Goal: Task Accomplishment & Management: Use online tool/utility

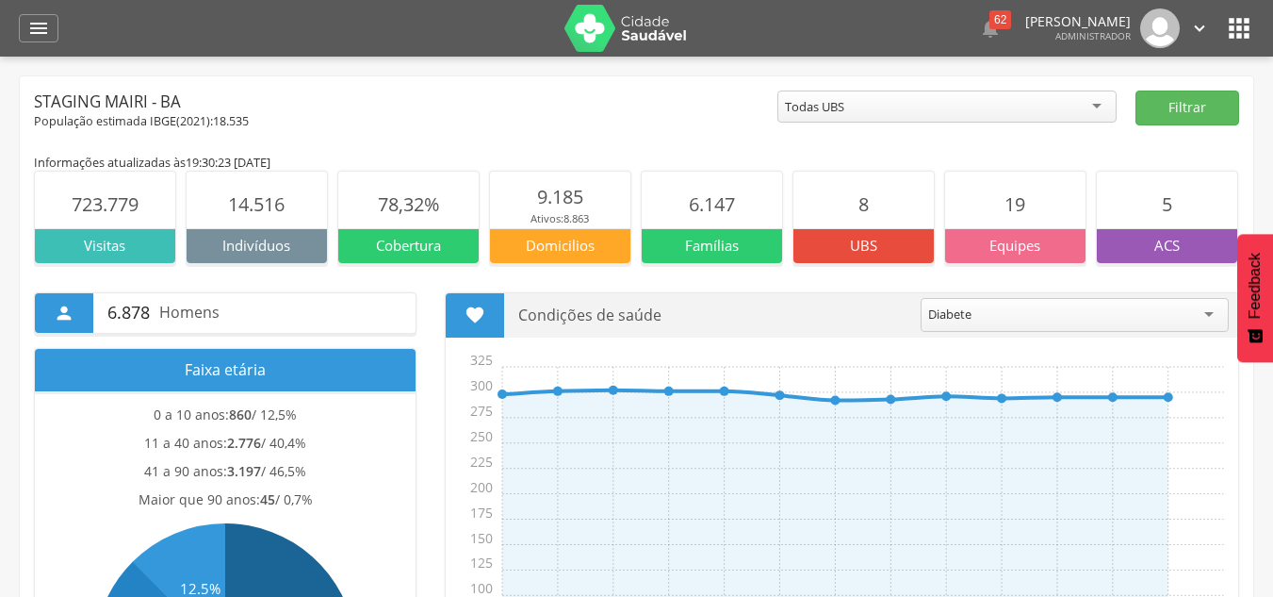
click at [11, 29] on header " Dashboard Supervisão Produtividade Mapa da cidade Mapa de cobertura Ranking A…" at bounding box center [636, 28] width 1273 height 57
click at [33, 28] on icon "" at bounding box center [38, 28] width 23 height 23
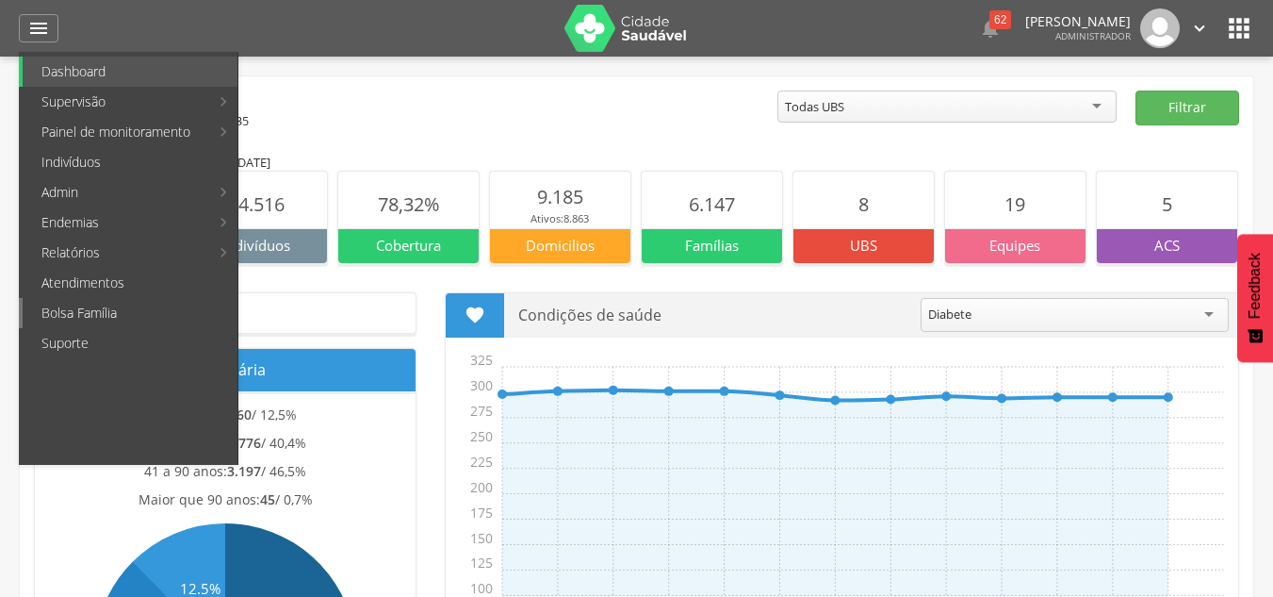
click at [102, 315] on link "Bolsa Família" at bounding box center [130, 313] width 215 height 30
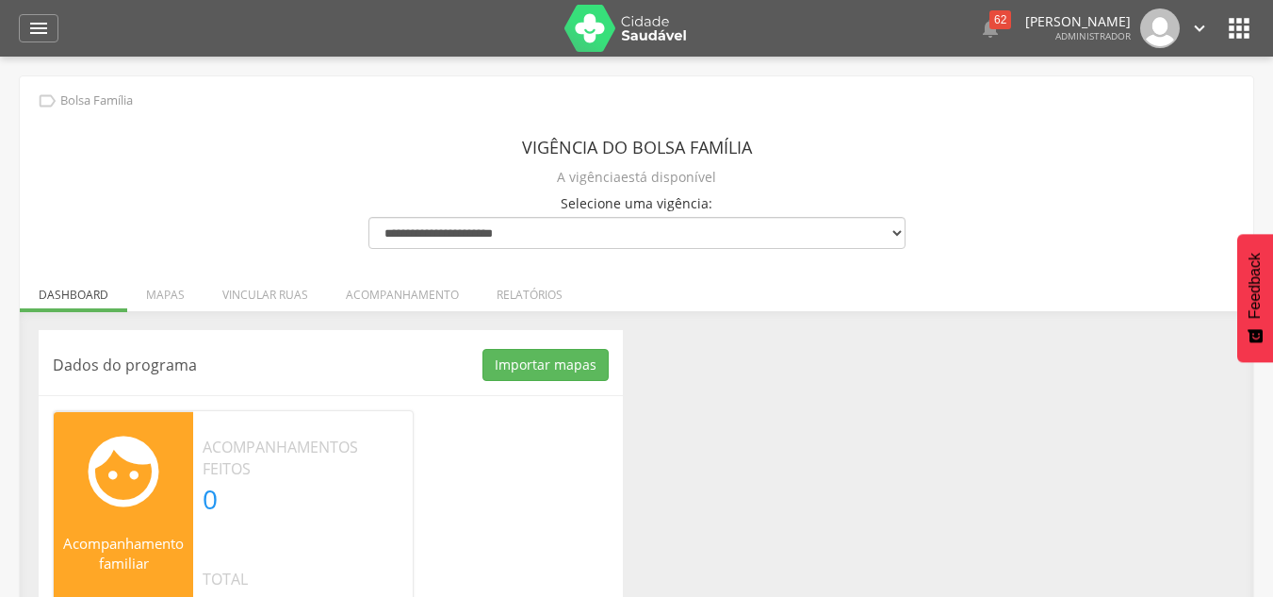
scroll to position [83, 0]
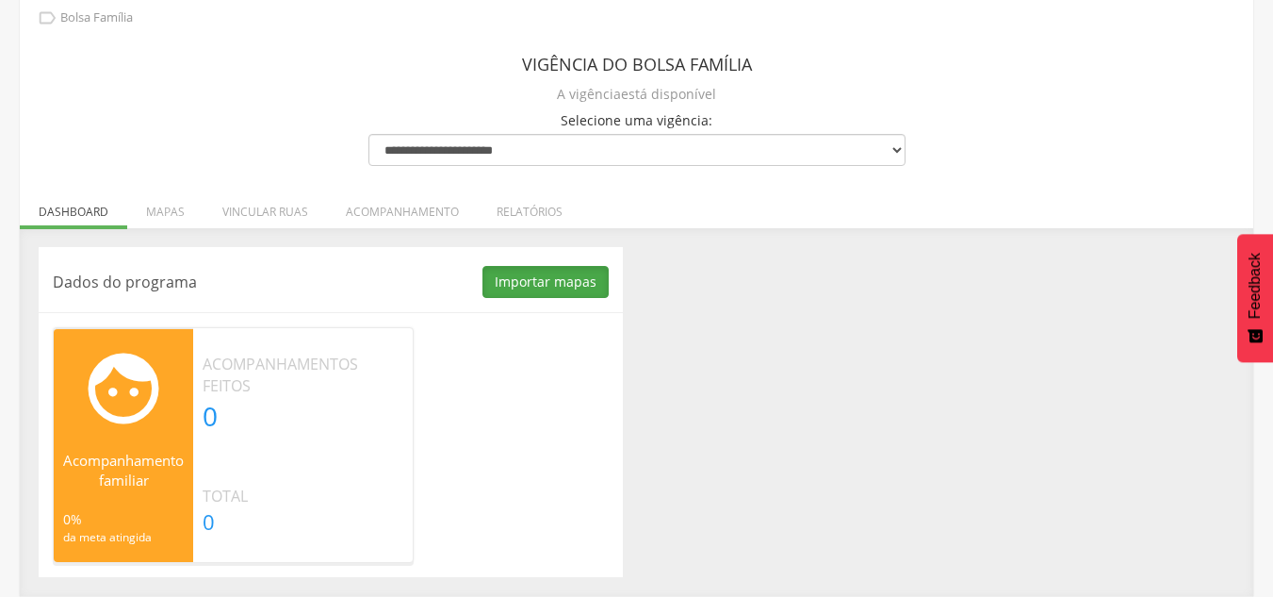
click at [515, 279] on button "Importar mapas" at bounding box center [546, 282] width 126 height 32
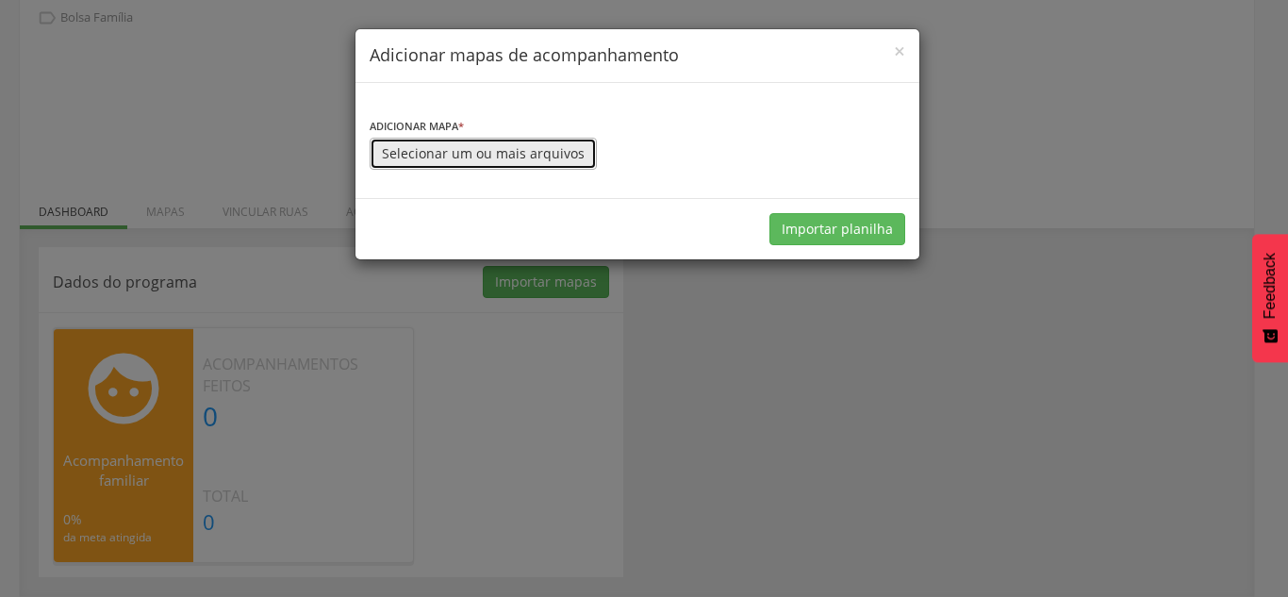
click at [478, 152] on button "Selecionar um ou mais arquivos" at bounding box center [483, 154] width 227 height 32
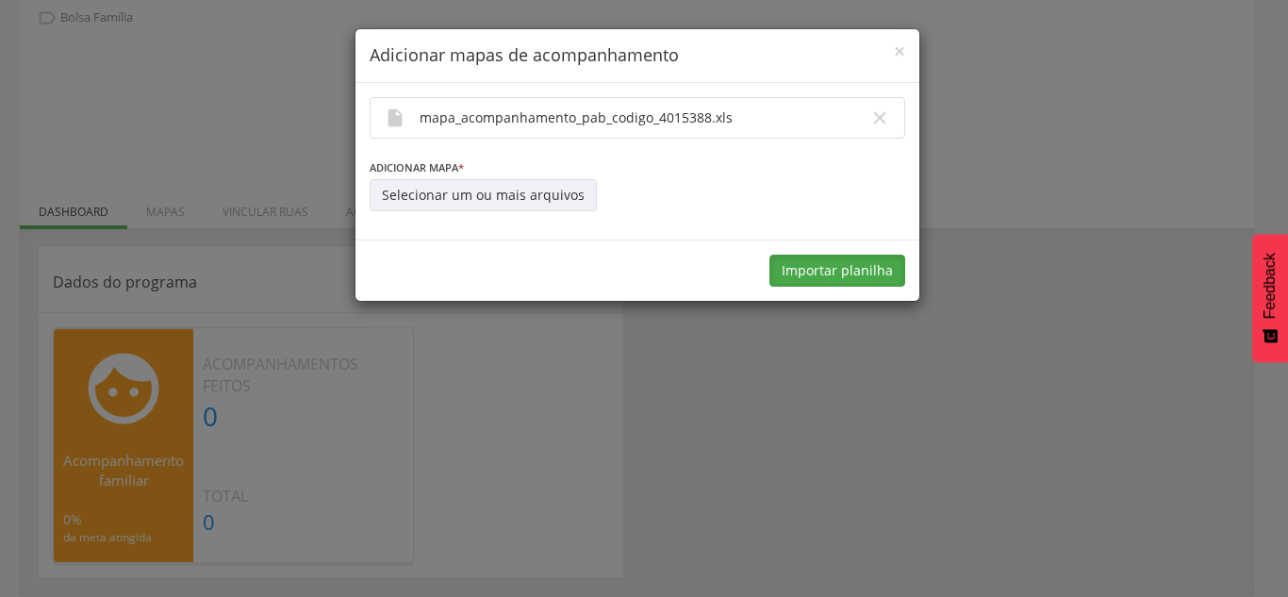
click at [810, 264] on button "Importar planilha" at bounding box center [837, 271] width 136 height 32
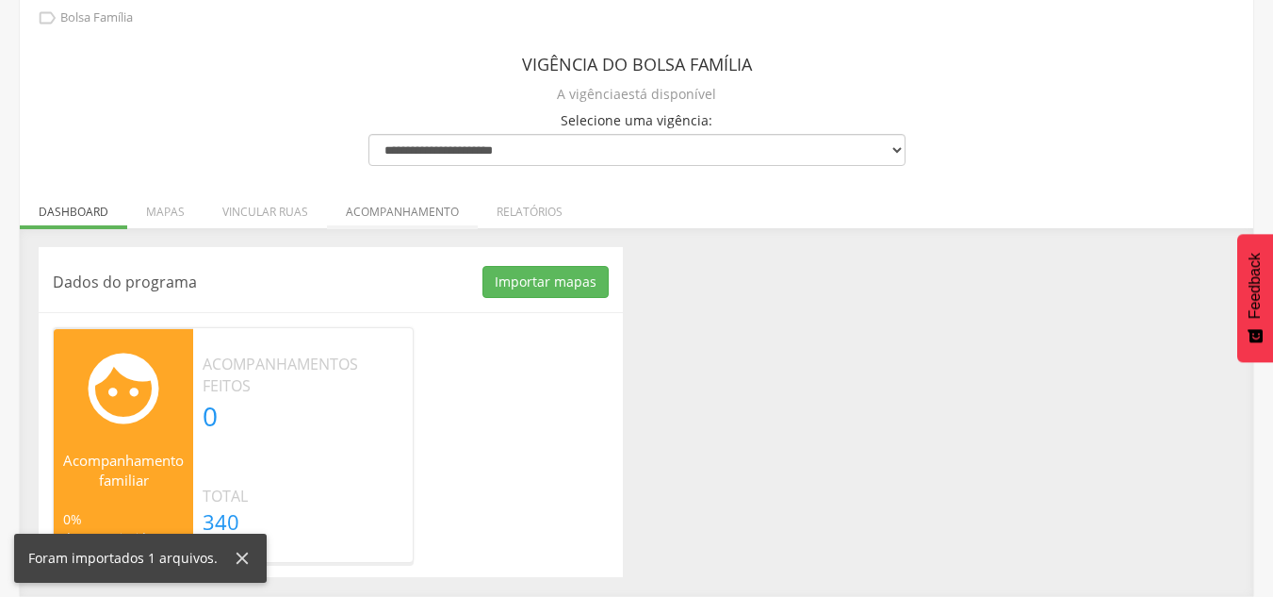
drag, startPoint x: 264, startPoint y: 217, endPoint x: 403, endPoint y: 251, distance: 143.6
click at [263, 218] on li "Vincular ruas" at bounding box center [265, 207] width 123 height 44
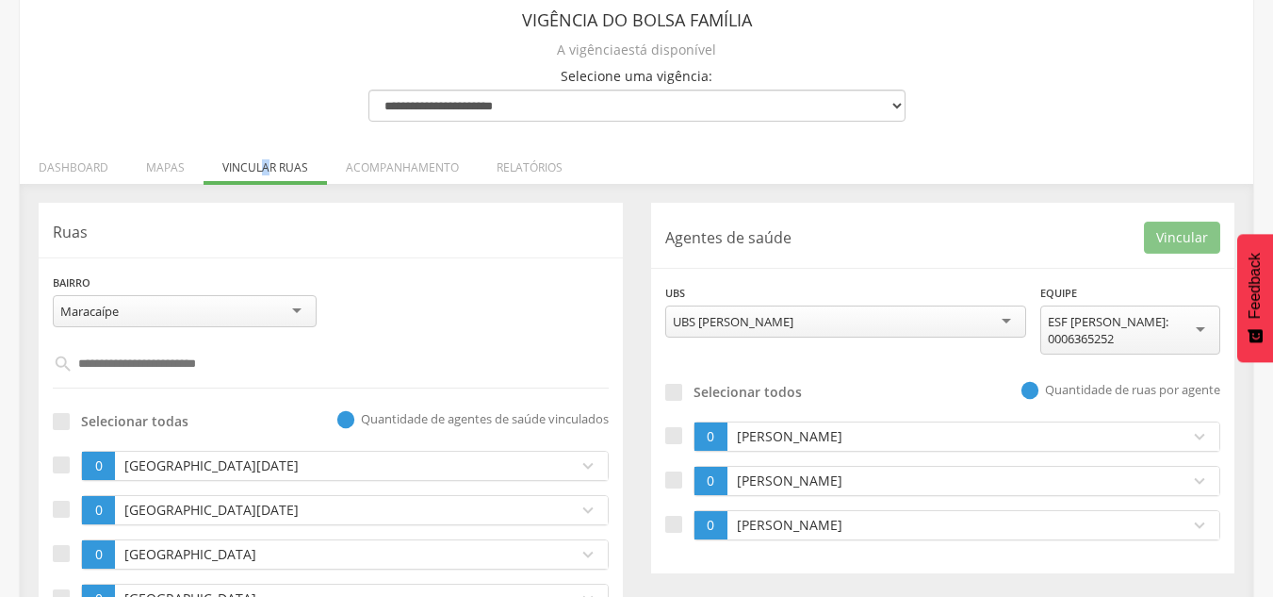
scroll to position [152, 0]
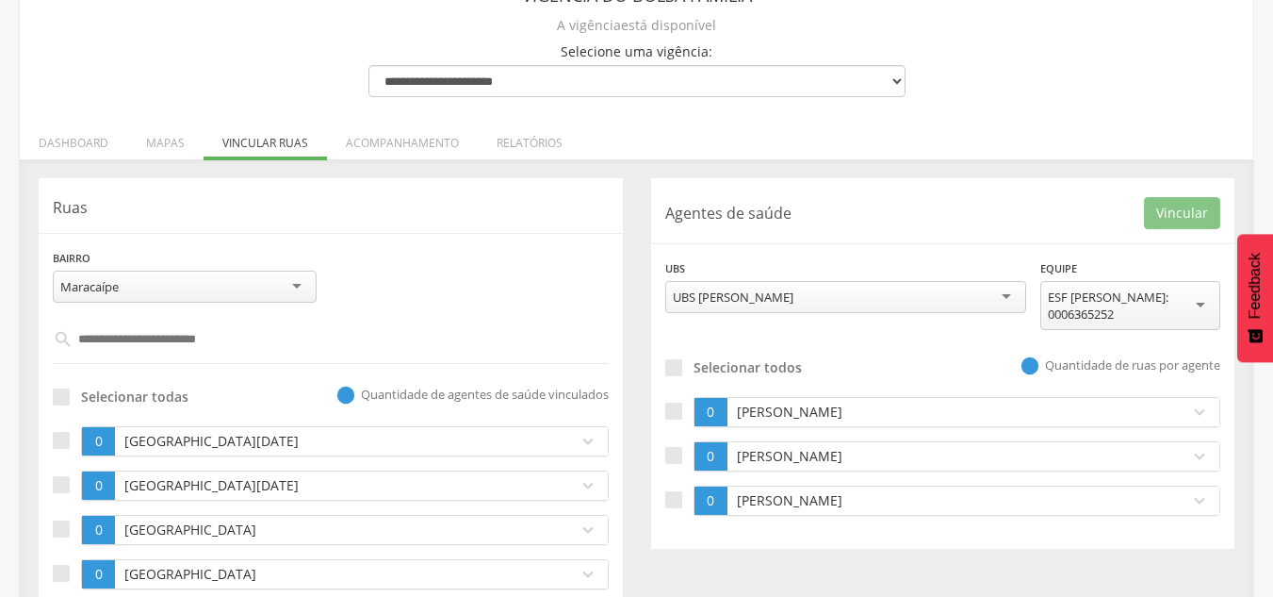
click at [808, 300] on div "UBS [PERSON_NAME]" at bounding box center [846, 297] width 361 height 32
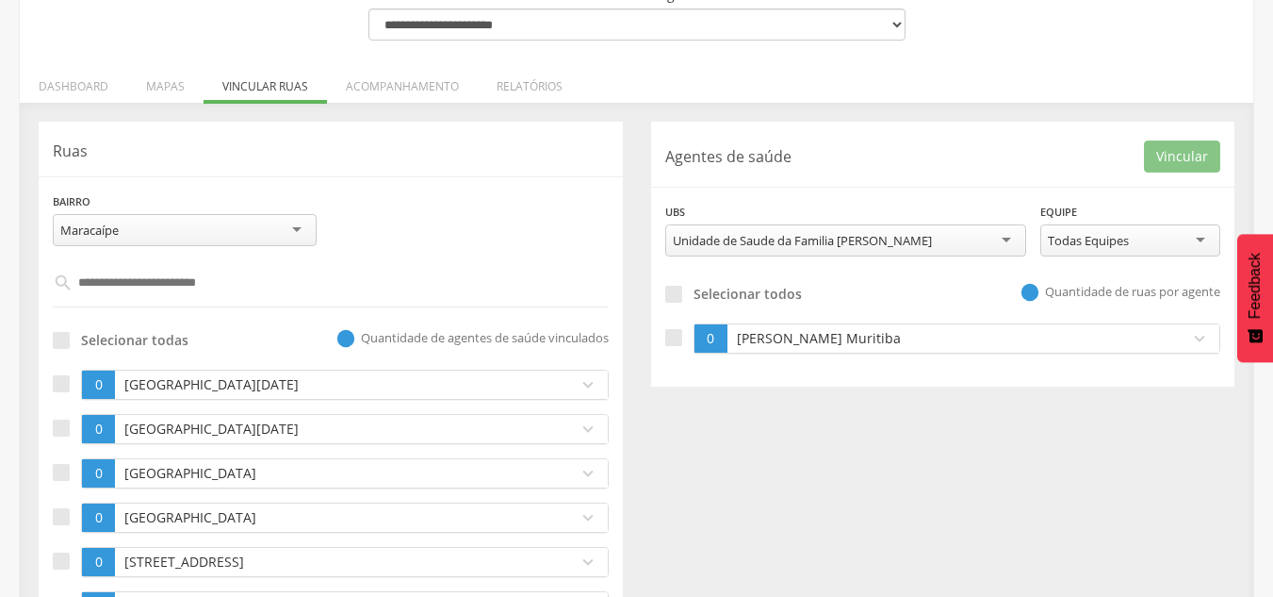
scroll to position [246, 0]
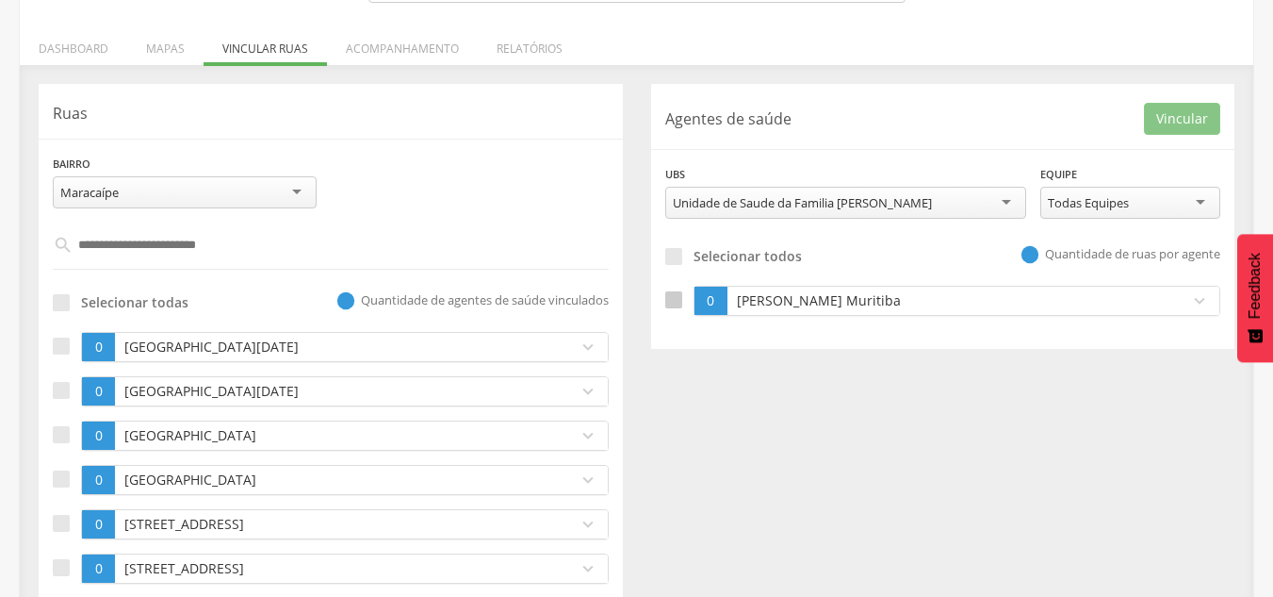
click at [673, 296] on div at bounding box center [674, 299] width 17 height 17
click at [60, 304] on div at bounding box center [61, 302] width 17 height 17
click at [63, 307] on div at bounding box center [61, 302] width 17 height 17
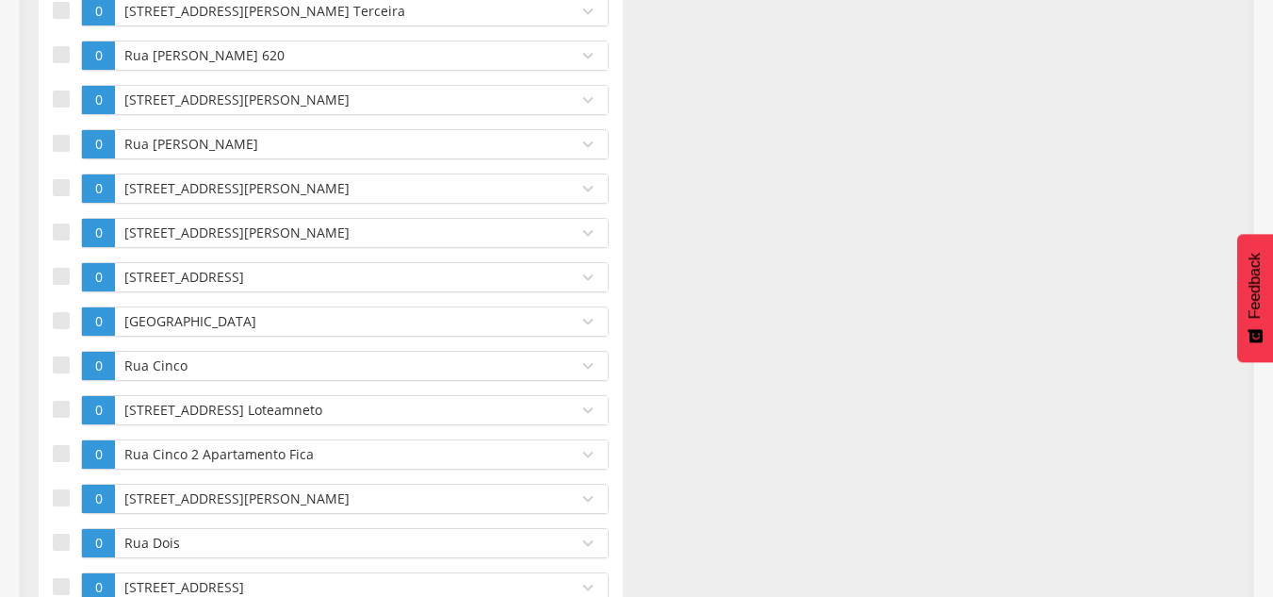
scroll to position [2131, 0]
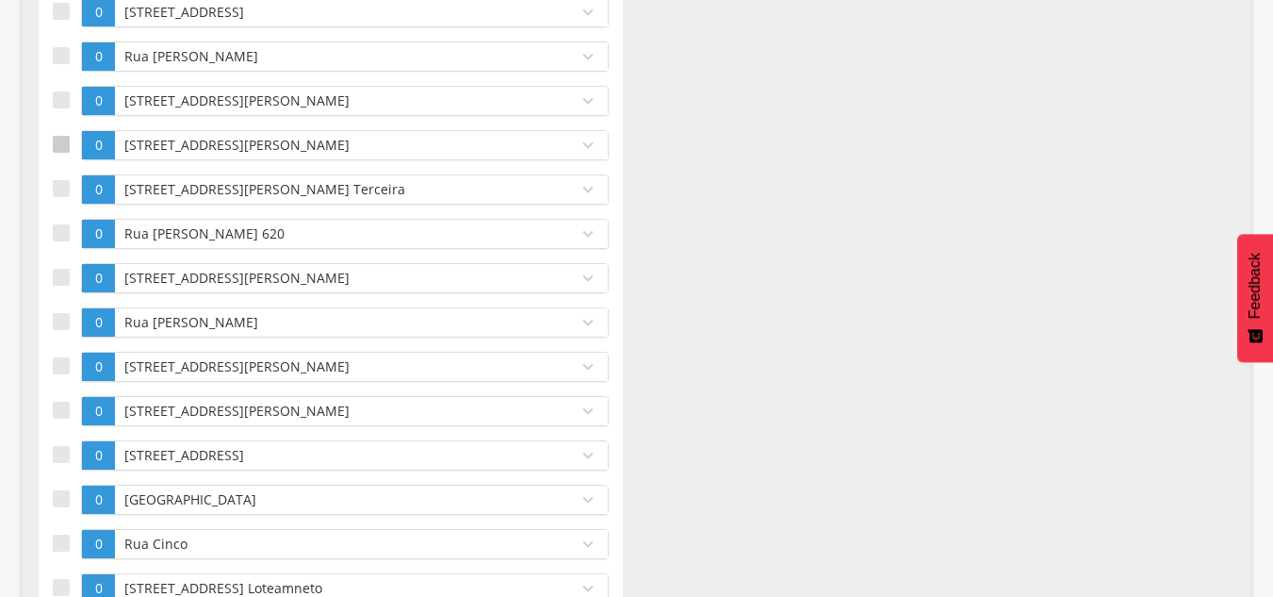
click at [58, 138] on div at bounding box center [61, 144] width 17 height 17
click at [71, 189] on label at bounding box center [67, 189] width 28 height 30
click at [56, 230] on div at bounding box center [61, 232] width 17 height 17
click at [59, 275] on div at bounding box center [61, 277] width 17 height 17
click at [72, 320] on label at bounding box center [67, 322] width 28 height 30
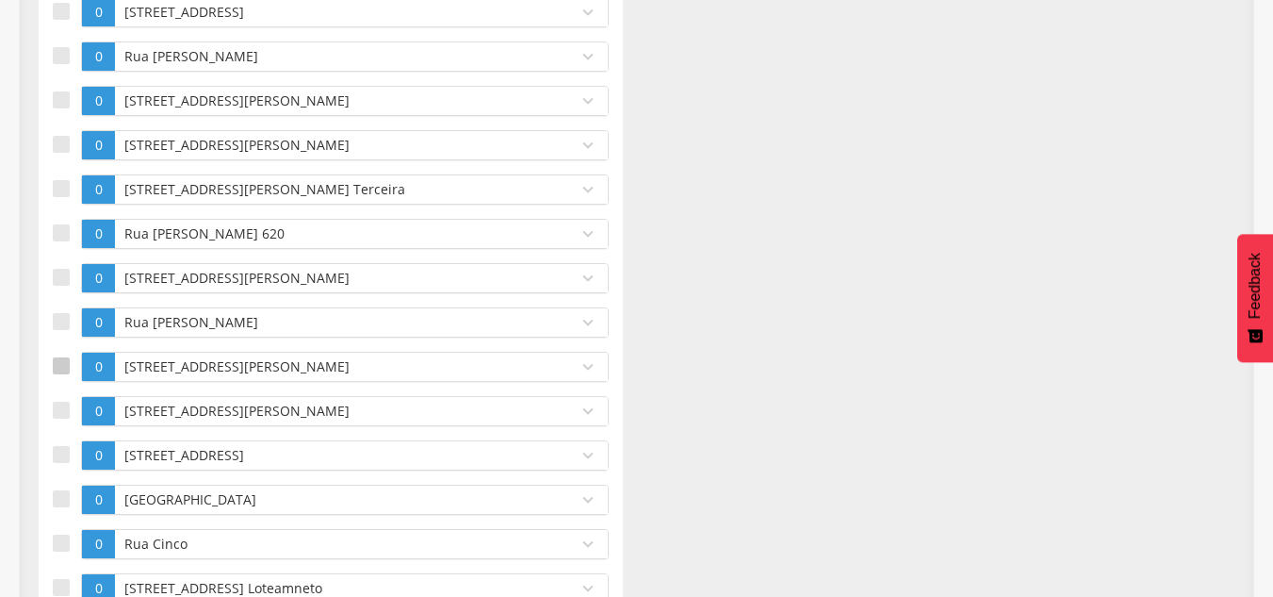
drag, startPoint x: 70, startPoint y: 365, endPoint x: 72, endPoint y: 375, distance: 10.5
click at [70, 366] on label at bounding box center [67, 367] width 28 height 30
click at [58, 415] on div at bounding box center [61, 410] width 17 height 17
click at [209, 379] on div "[STREET_ADDRESS][PERSON_NAME]" at bounding box center [341, 367] width 453 height 28
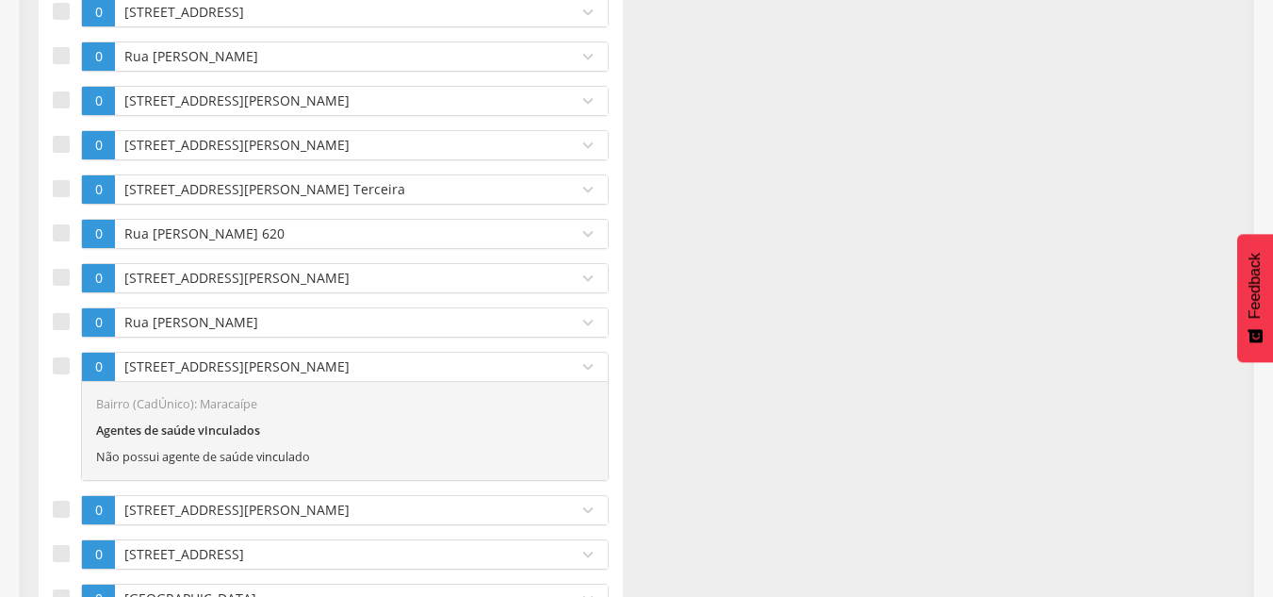
click at [209, 379] on div "[STREET_ADDRESS][PERSON_NAME]" at bounding box center [341, 367] width 453 height 28
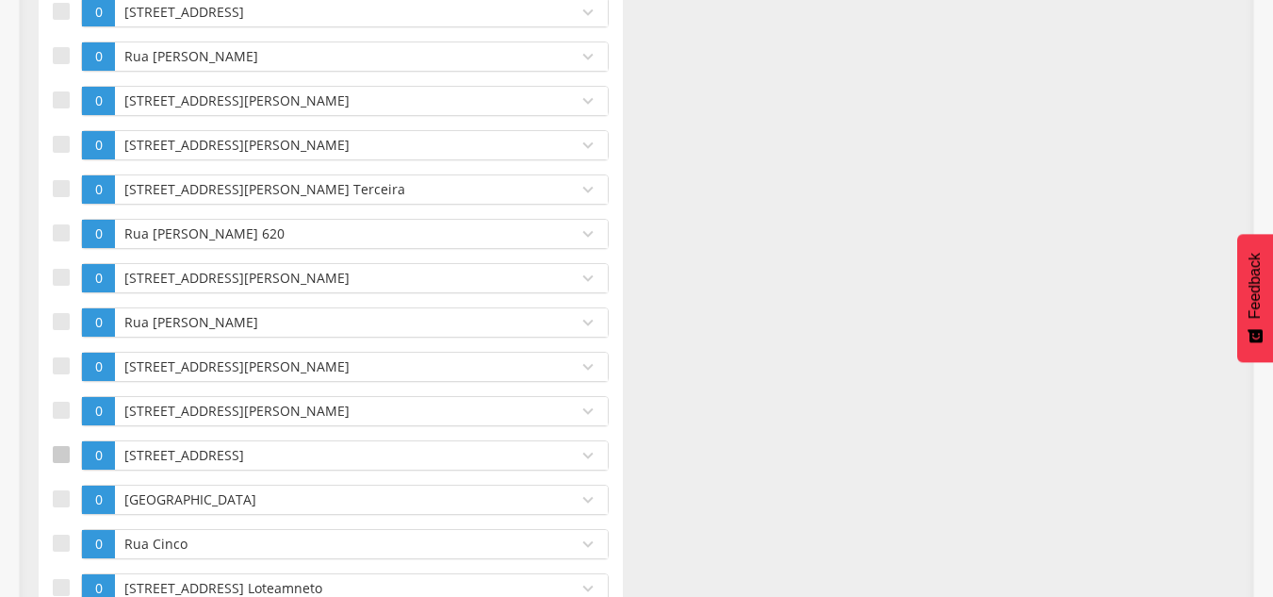
click at [55, 451] on div at bounding box center [61, 454] width 17 height 17
click at [59, 494] on div at bounding box center [61, 498] width 17 height 17
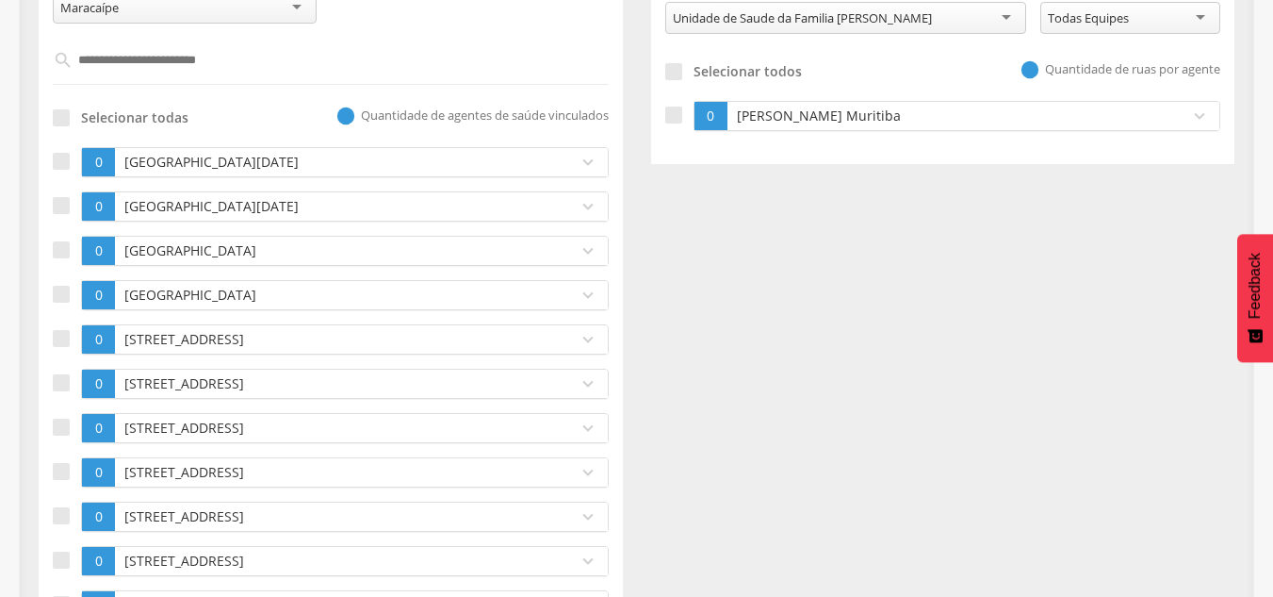
scroll to position [0, 0]
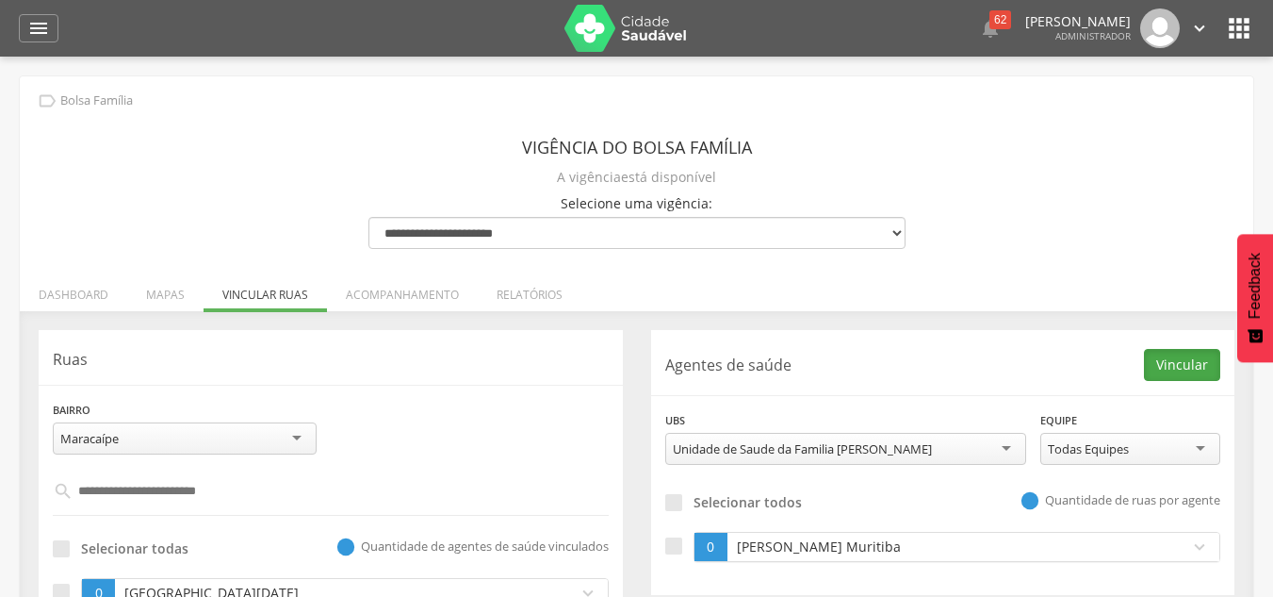
click at [1168, 369] on button "Vincular" at bounding box center [1182, 365] width 76 height 32
click at [1235, 32] on icon "" at bounding box center [1239, 28] width 30 height 30
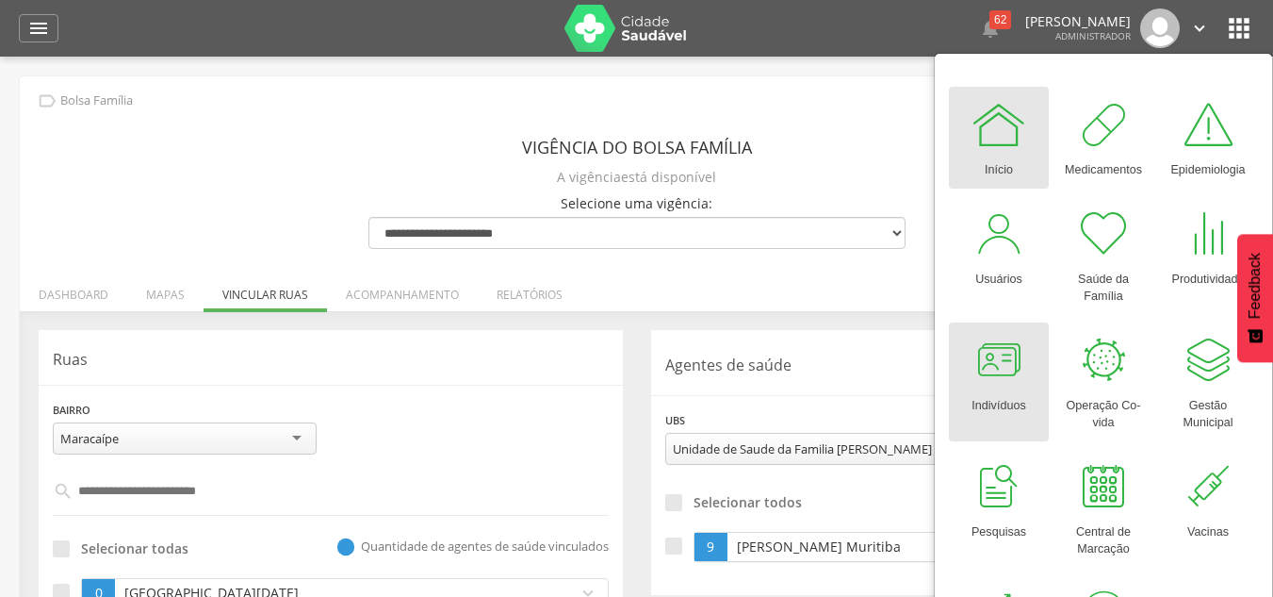
click at [998, 373] on div at bounding box center [999, 360] width 57 height 57
